Goal: Browse casually

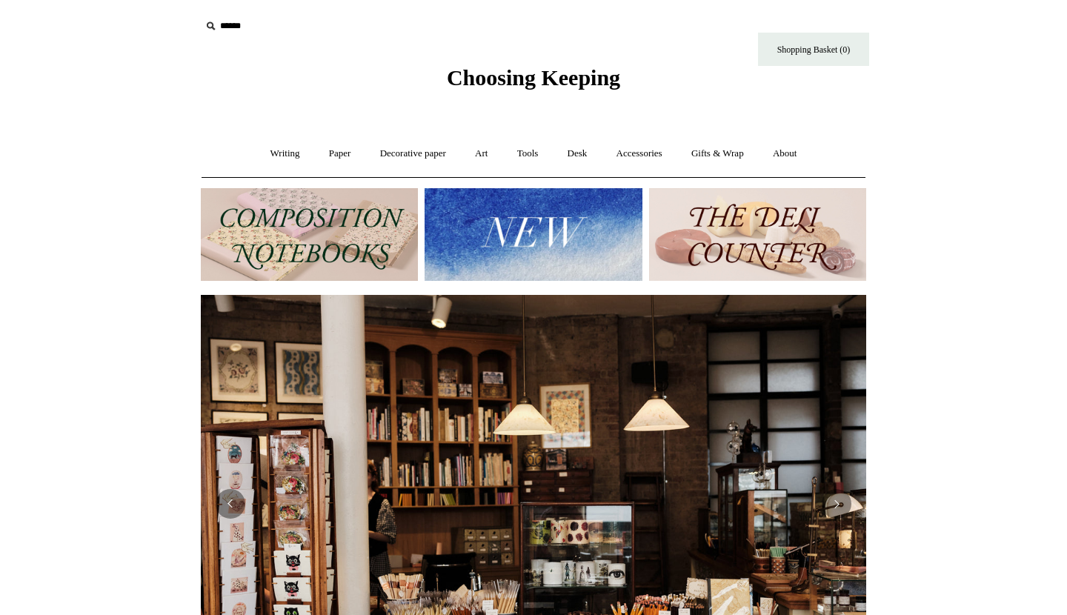
click at [548, 221] on img at bounding box center [532, 234] width 217 height 93
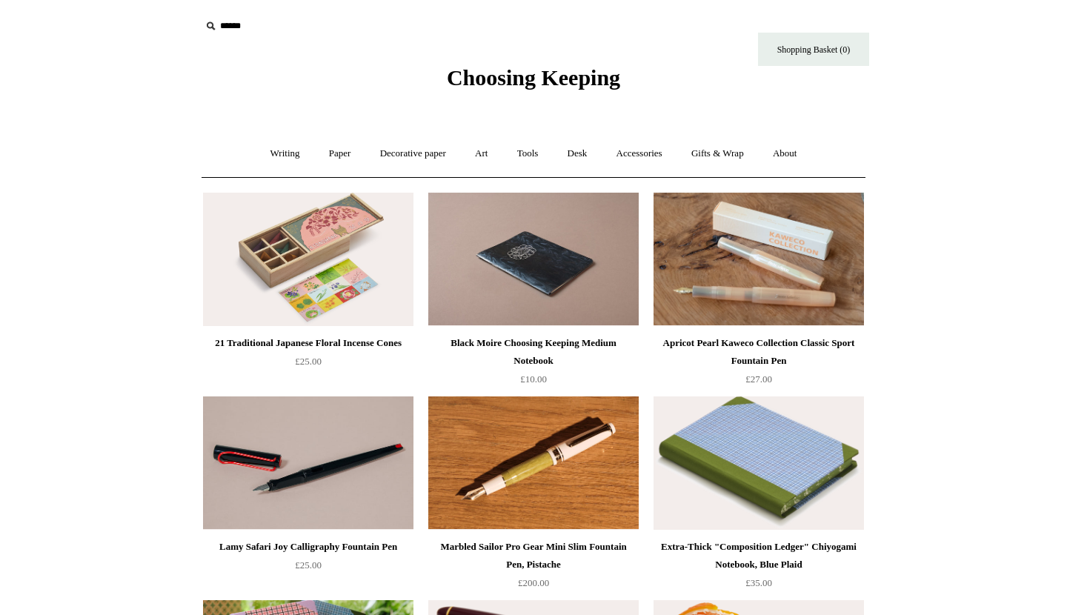
click at [486, 81] on span "Choosing Keeping" at bounding box center [533, 77] width 173 height 24
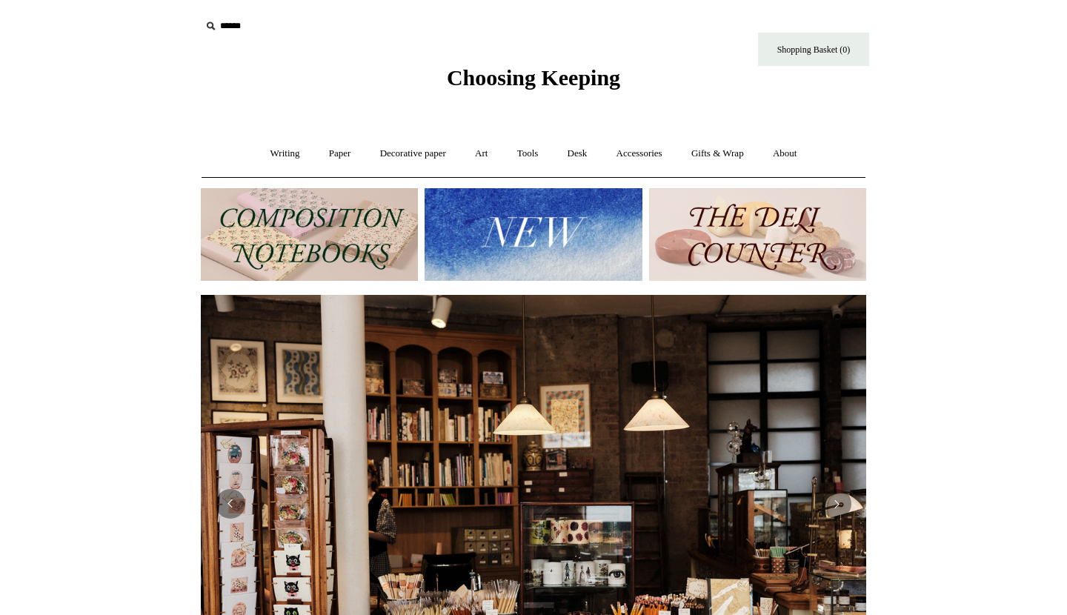
click at [755, 234] on img at bounding box center [757, 234] width 217 height 93
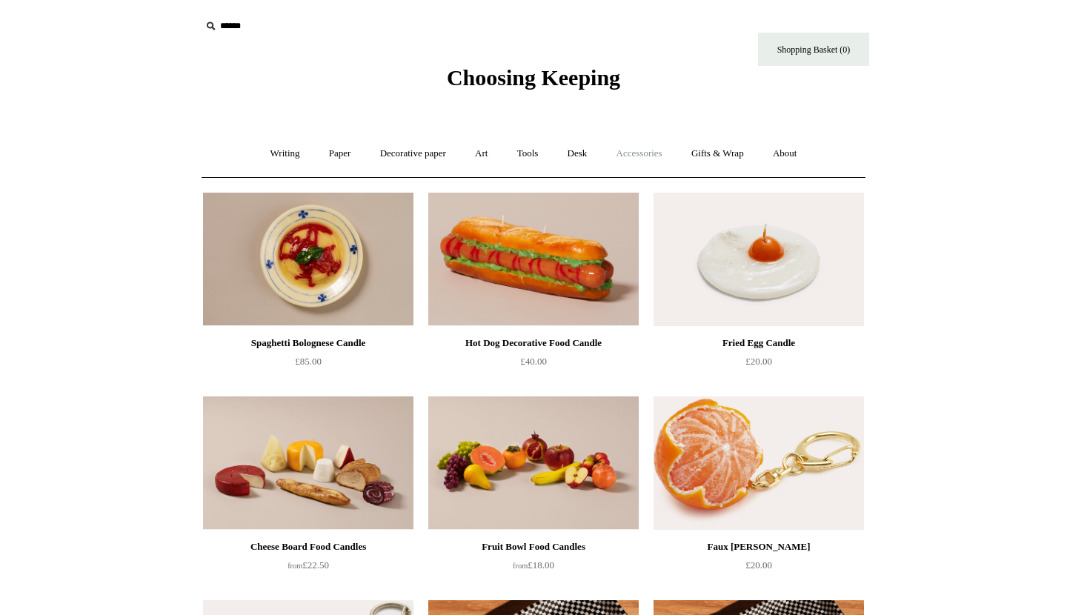
click at [653, 152] on link "Accessories +" at bounding box center [639, 153] width 73 height 39
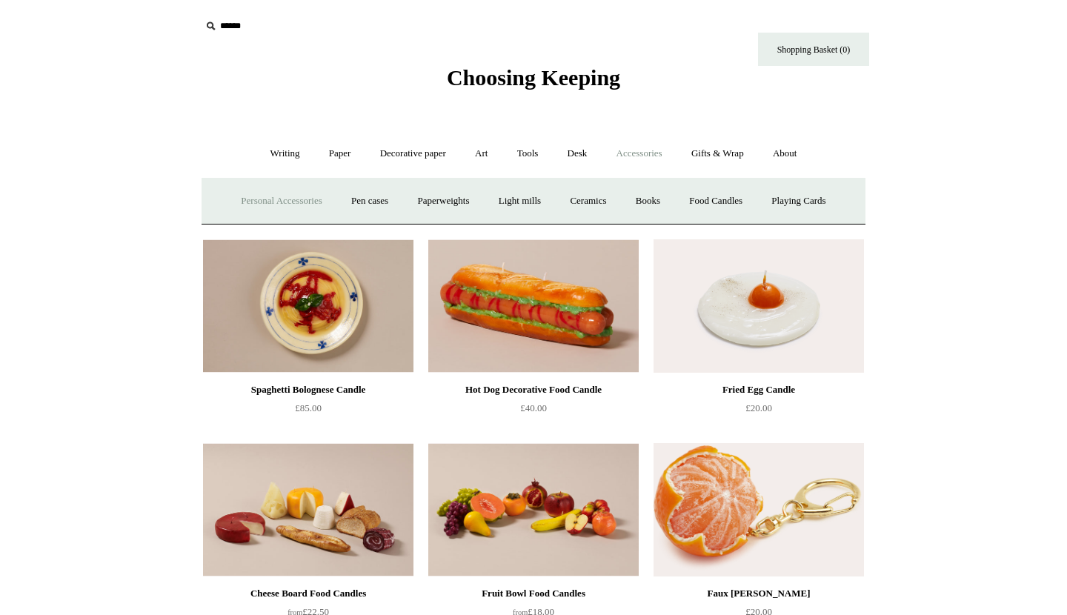
click at [245, 198] on link "Personal Accessories +" at bounding box center [280, 200] width 107 height 39
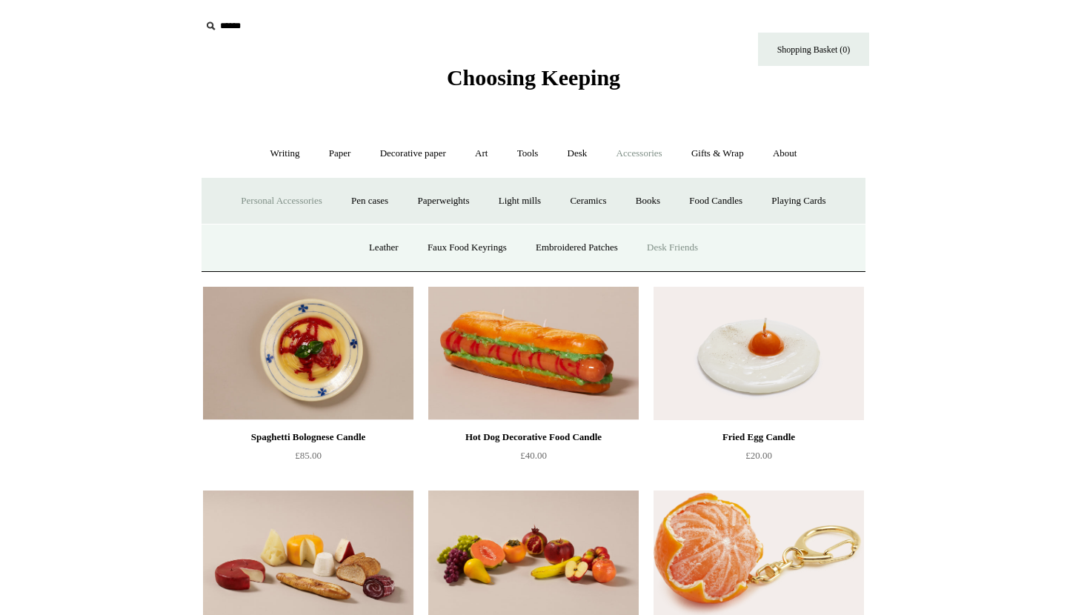
click at [681, 247] on link "Desk Friends" at bounding box center [672, 247] width 78 height 39
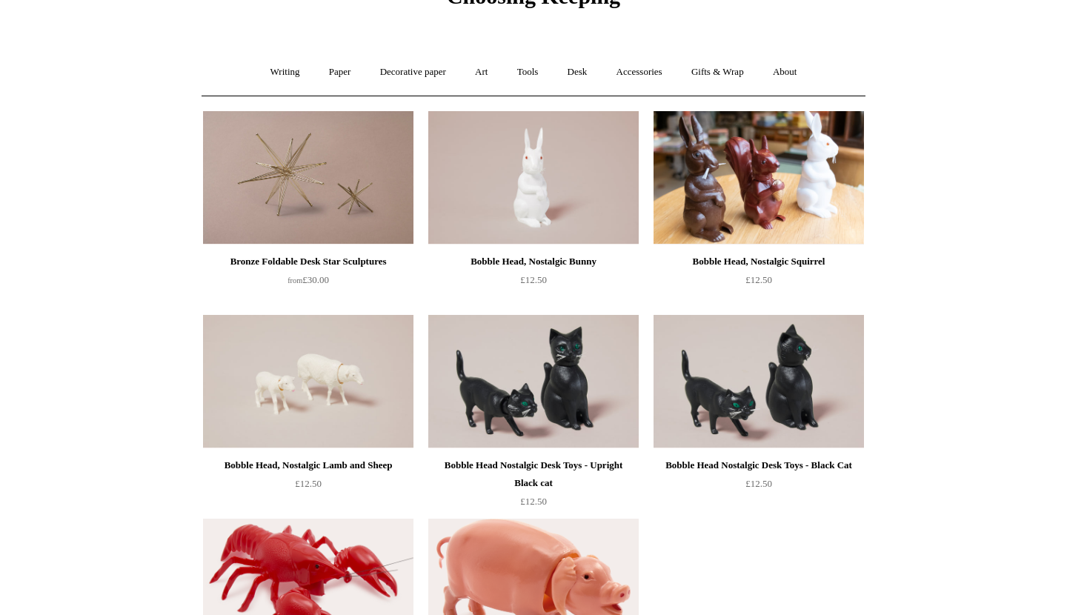
scroll to position [52, 0]
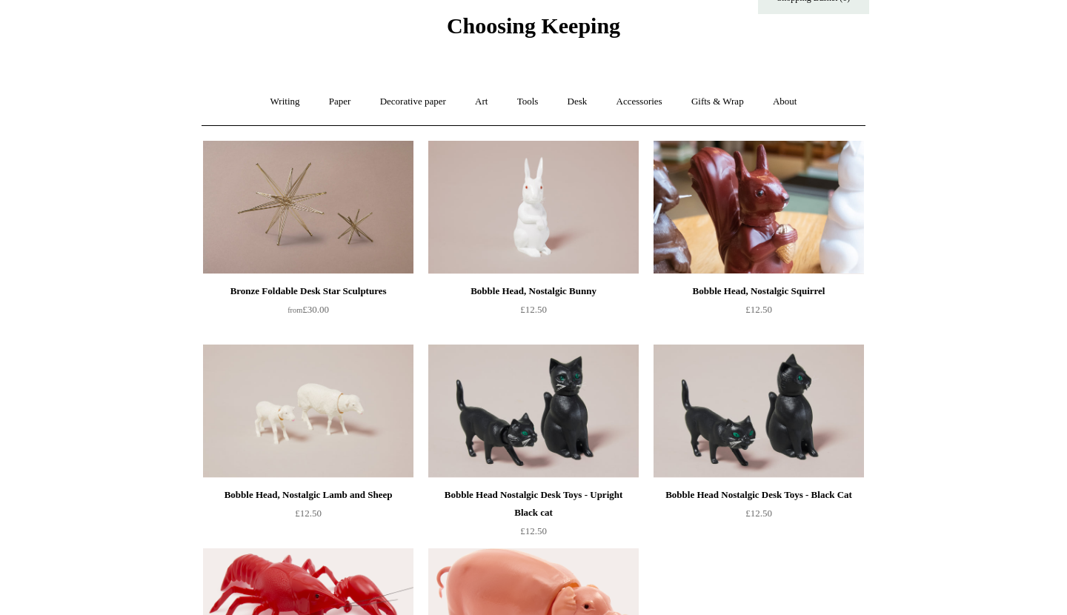
click at [767, 244] on img at bounding box center [758, 207] width 210 height 133
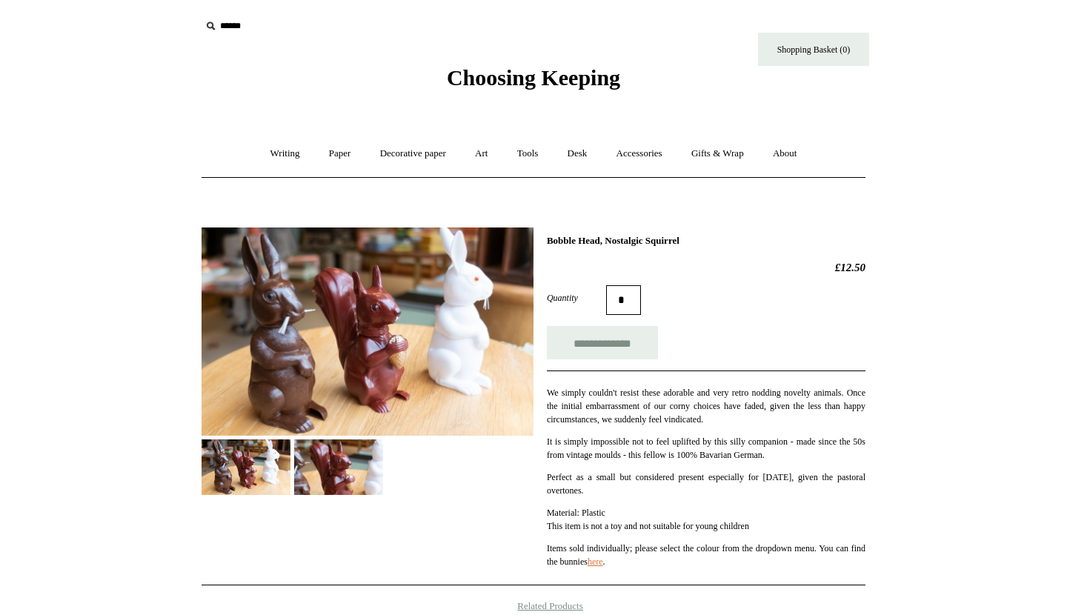
click at [363, 466] on img at bounding box center [338, 467] width 89 height 56
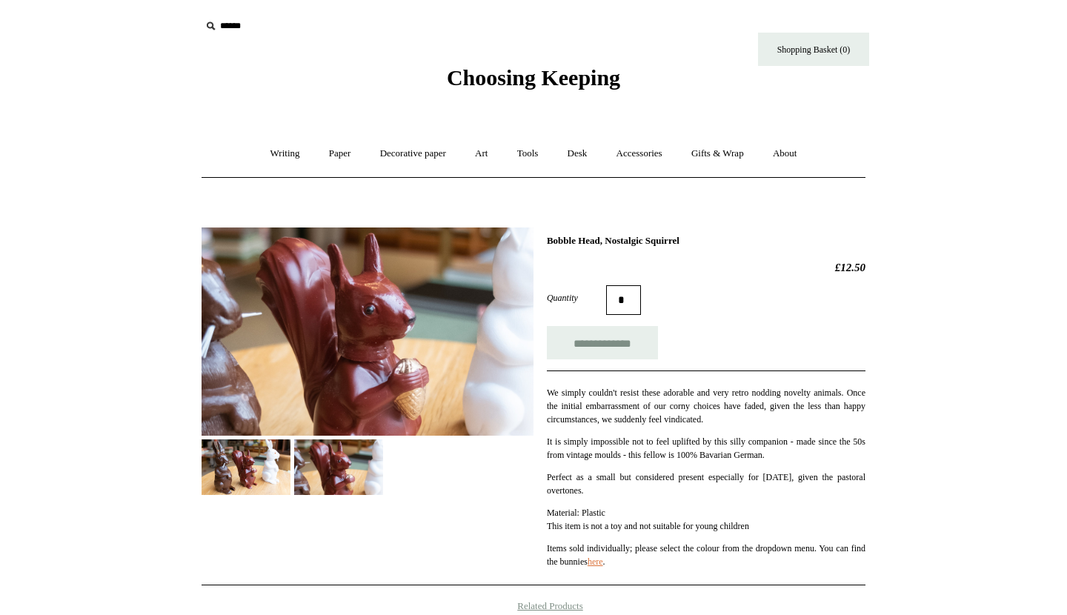
click at [230, 484] on img at bounding box center [245, 467] width 89 height 56
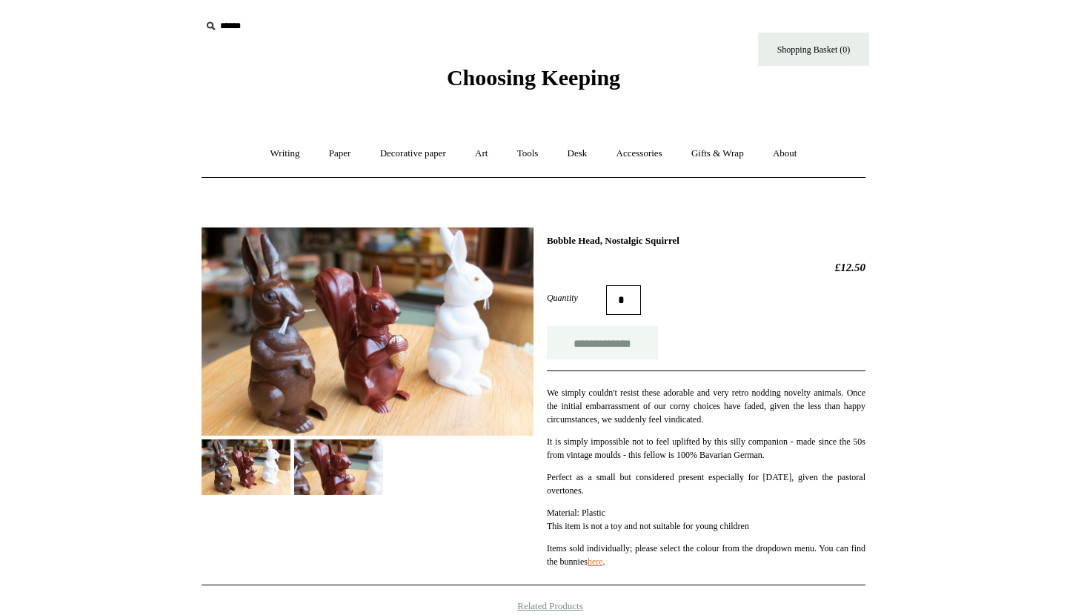
click at [598, 344] on input "**********" at bounding box center [602, 342] width 111 height 33
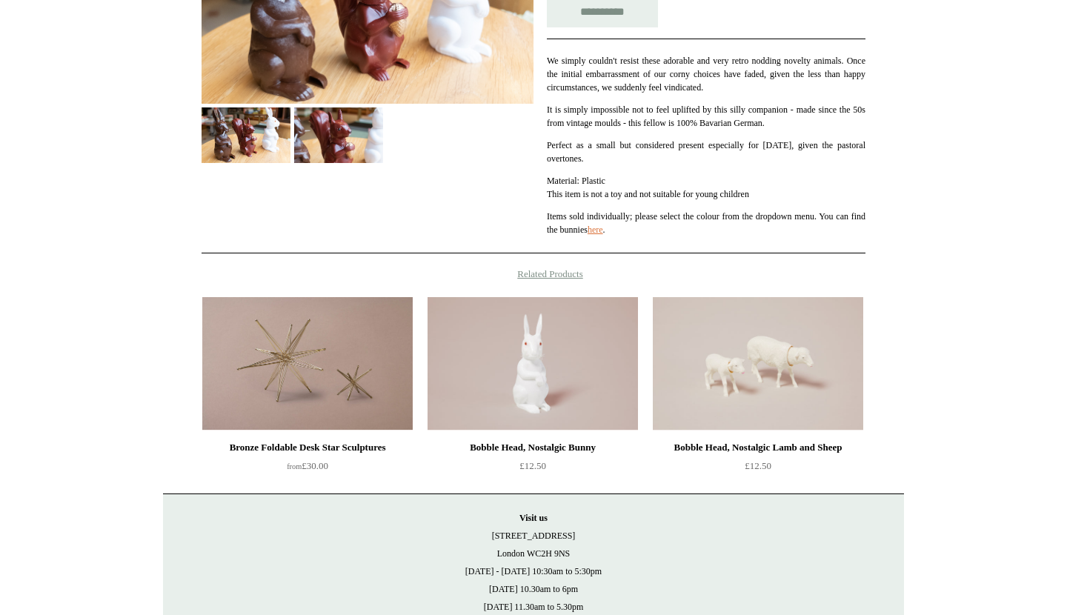
scroll to position [333, 0]
type input "**********"
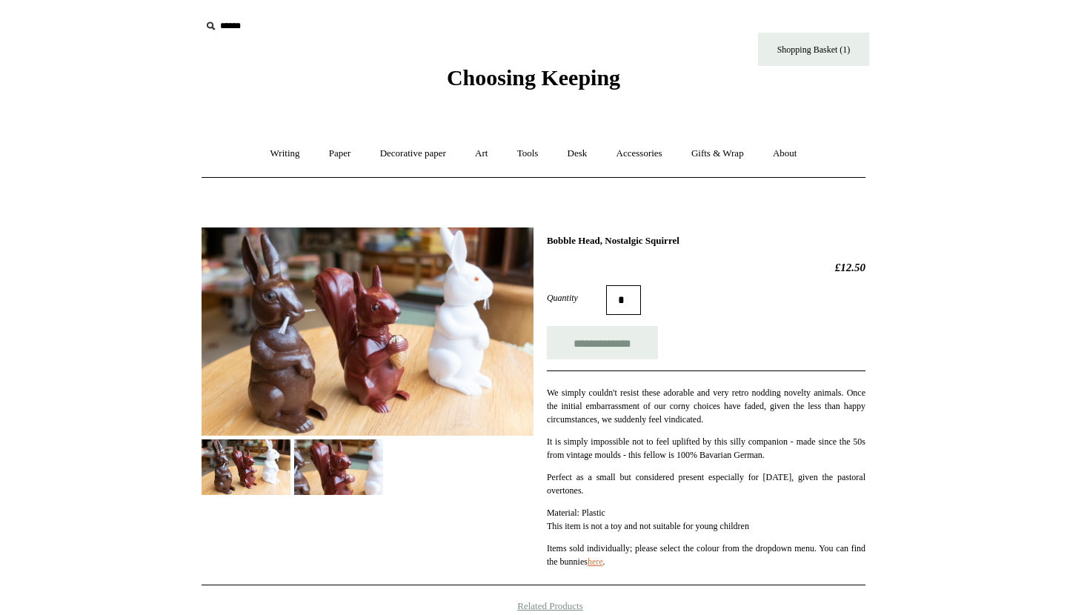
scroll to position [0, 0]
click at [584, 152] on link "Desk +" at bounding box center [577, 153] width 47 height 39
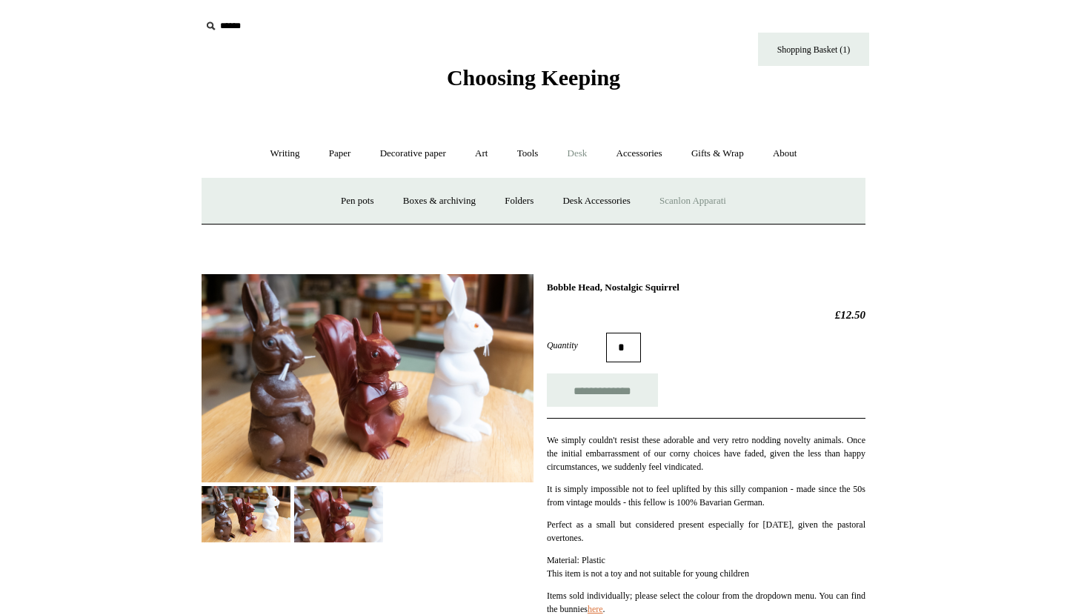
click at [681, 203] on link "Scanlon Apparati" at bounding box center [692, 200] width 93 height 39
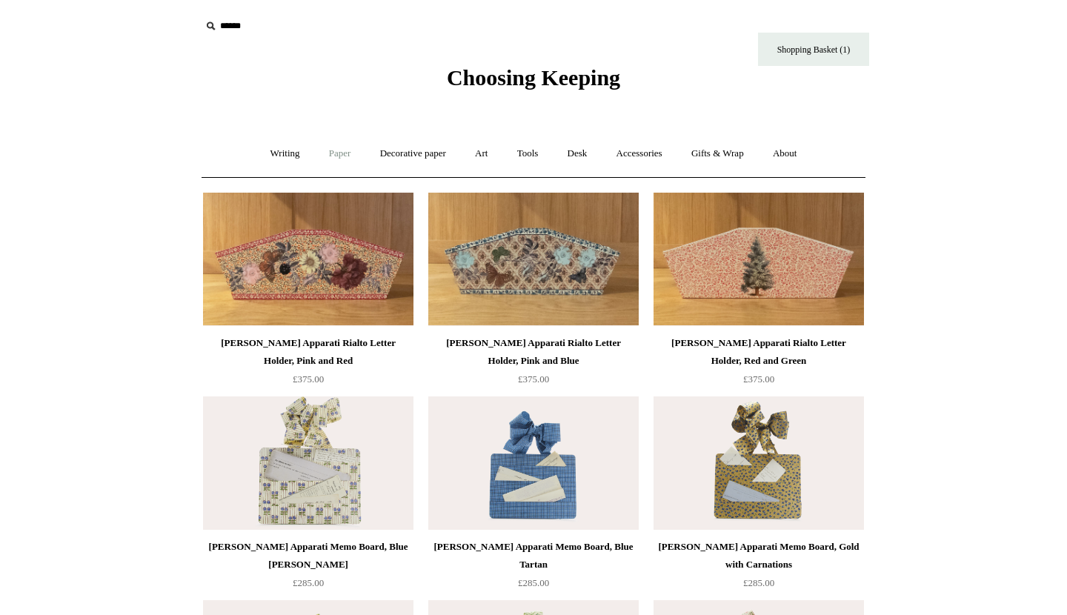
click at [325, 153] on link "Paper +" at bounding box center [340, 153] width 49 height 39
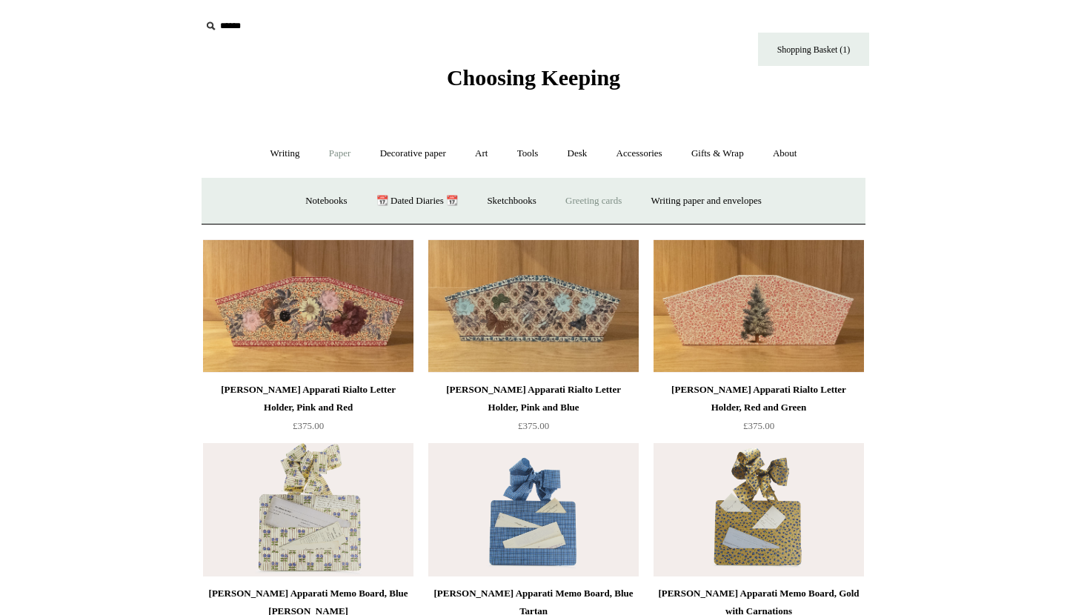
click at [583, 196] on link "Greeting cards +" at bounding box center [593, 200] width 83 height 39
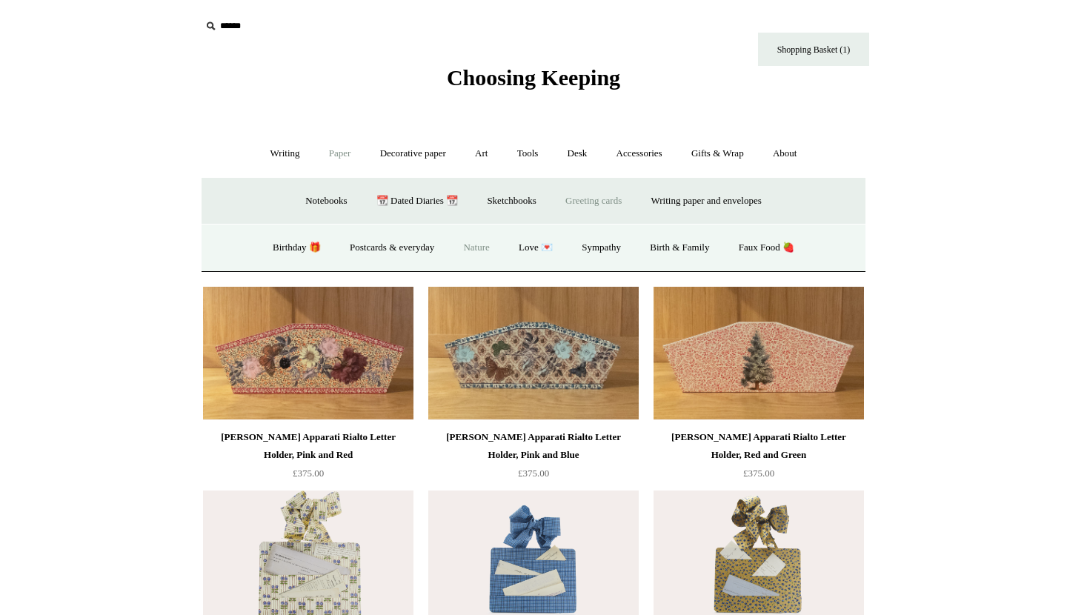
click at [473, 246] on link "Nature" at bounding box center [476, 247] width 53 height 39
click at [273, 249] on link "Birthday 🎁" at bounding box center [296, 247] width 75 height 39
click at [382, 241] on link "Postcards & everyday" at bounding box center [391, 247] width 111 height 39
click at [535, 245] on link "Love 💌" at bounding box center [535, 247] width 61 height 39
click at [479, 153] on link "Art +" at bounding box center [480, 153] width 39 height 39
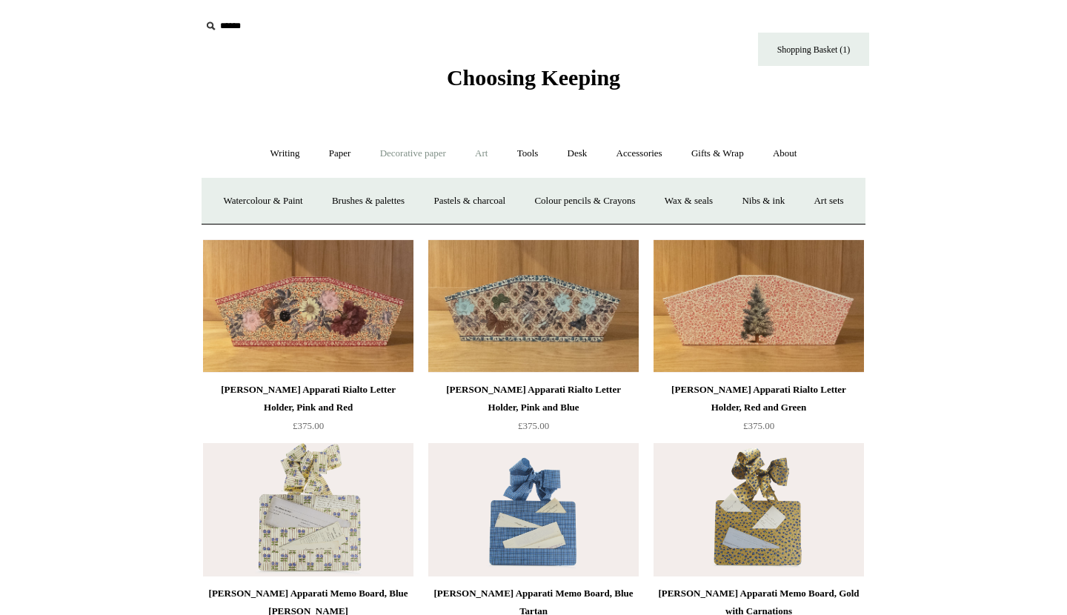
click at [393, 153] on link "Decorative paper +" at bounding box center [413, 153] width 93 height 39
click at [578, 196] on link "[PERSON_NAME]" at bounding box center [564, 200] width 103 height 39
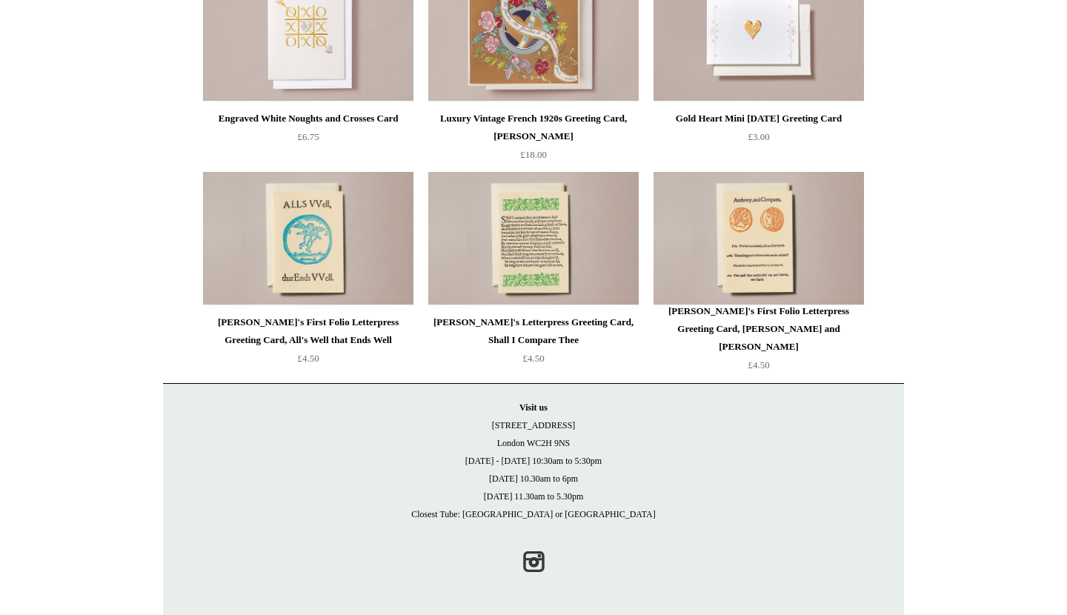
scroll to position [1038, 0]
